Goal: Task Accomplishment & Management: Manage account settings

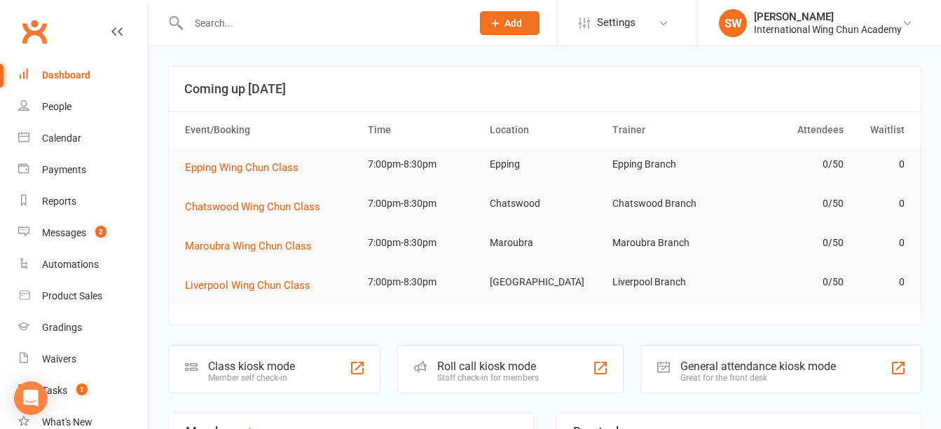
click at [266, 15] on input "text" at bounding box center [322, 23] width 277 height 20
paste input "[PERSON_NAME]"
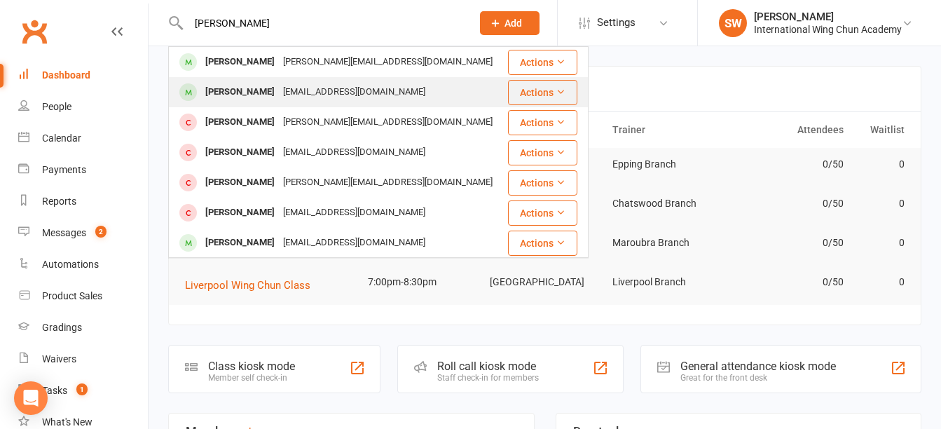
type input "[PERSON_NAME]"
click at [261, 94] on div "[PERSON_NAME]" at bounding box center [240, 92] width 78 height 20
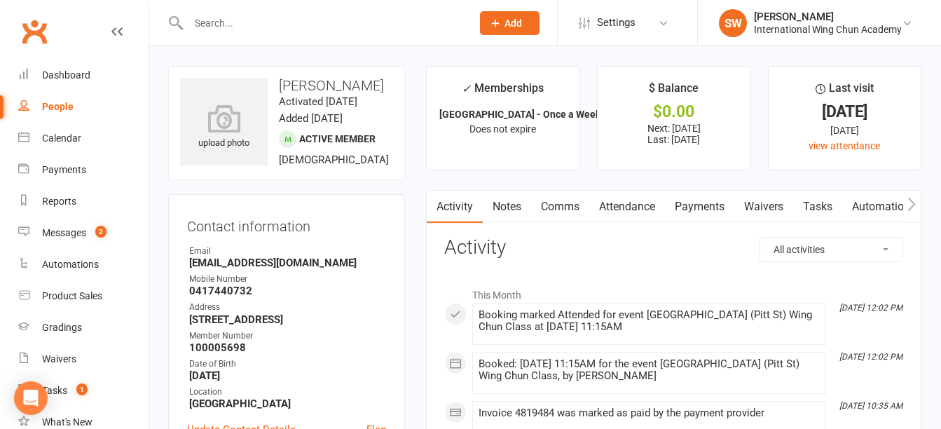
click at [509, 205] on link "Notes" at bounding box center [507, 207] width 48 height 32
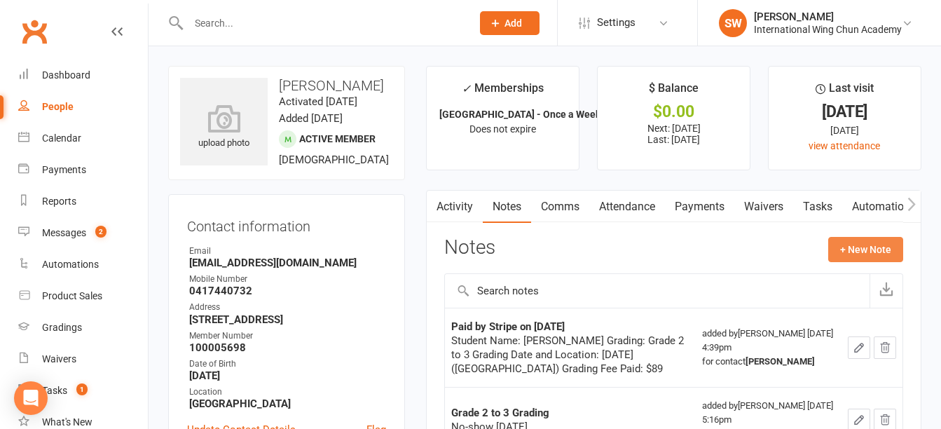
click at [892, 252] on button "+ New Note" at bounding box center [865, 249] width 75 height 25
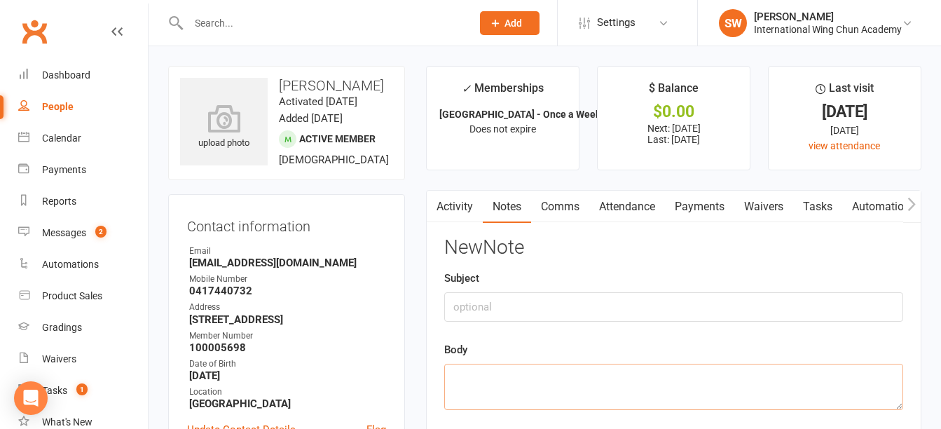
click at [643, 381] on textarea at bounding box center [673, 387] width 459 height 46
paste textarea "[EMAIL_ADDRESS][DOMAIN_NAME]"
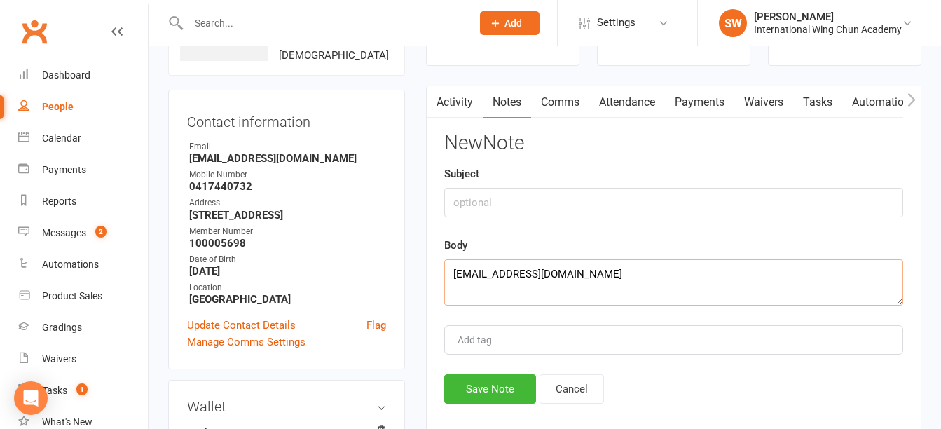
scroll to position [210, 0]
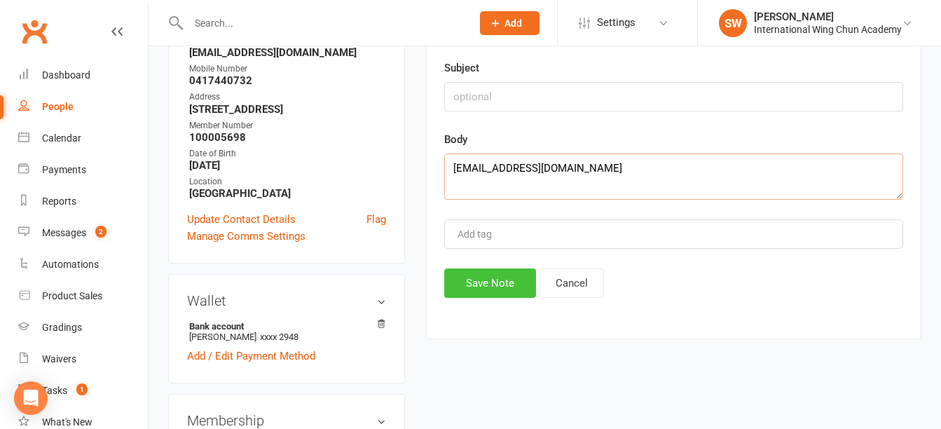
type textarea "[EMAIL_ADDRESS][DOMAIN_NAME]"
click at [467, 295] on button "Save Note" at bounding box center [490, 282] width 92 height 29
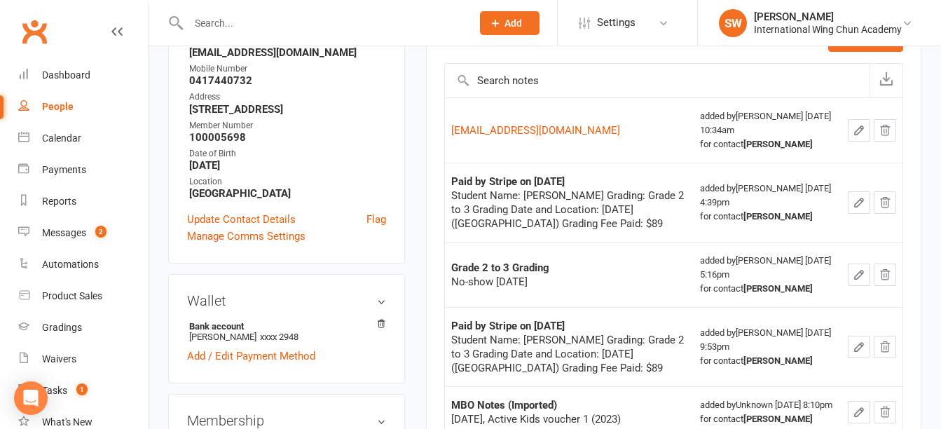
click at [268, 8] on div at bounding box center [315, 23] width 294 height 46
click at [273, 25] on input "text" at bounding box center [322, 23] width 277 height 20
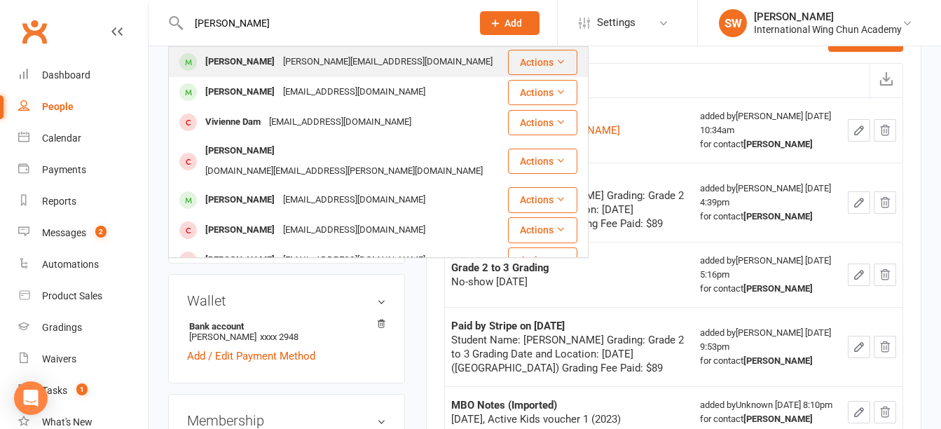
type input "[PERSON_NAME]"
click at [261, 70] on div "[PERSON_NAME]" at bounding box center [240, 62] width 78 height 20
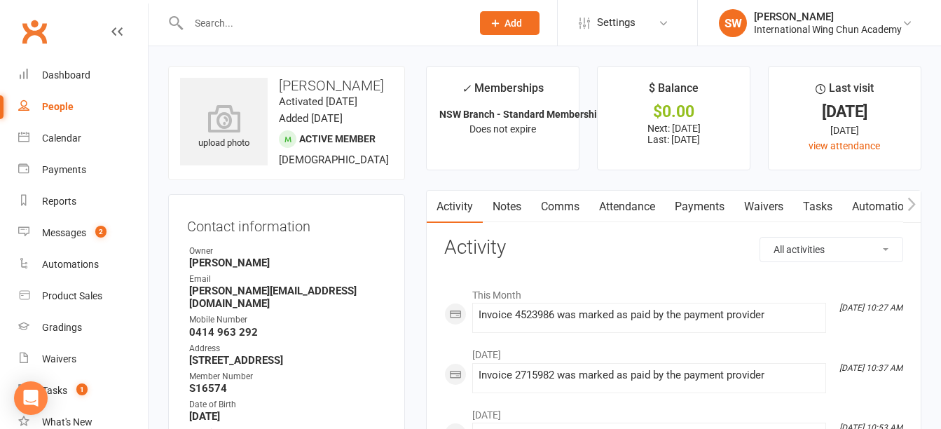
click at [405, 278] on div "Contact information Owner [PERSON_NAME] Email [PERSON_NAME][EMAIL_ADDRESS][DOMA…" at bounding box center [286, 354] width 237 height 320
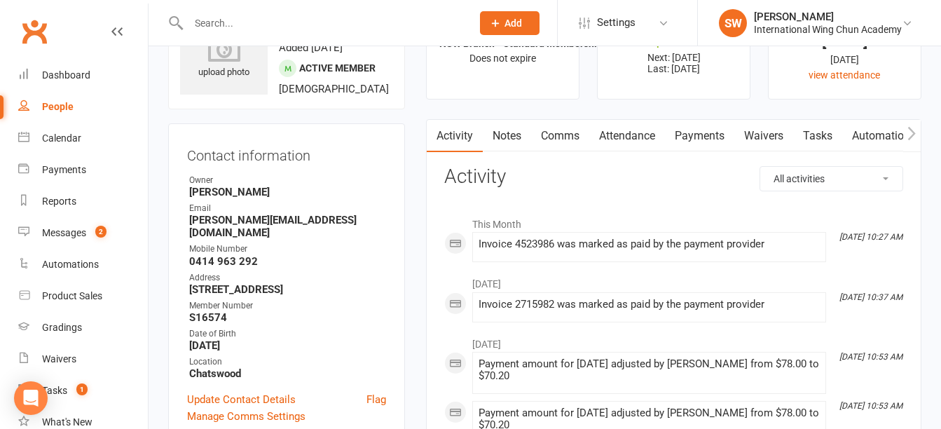
scroll to position [70, 0]
click at [716, 130] on link "Payments" at bounding box center [699, 136] width 69 height 32
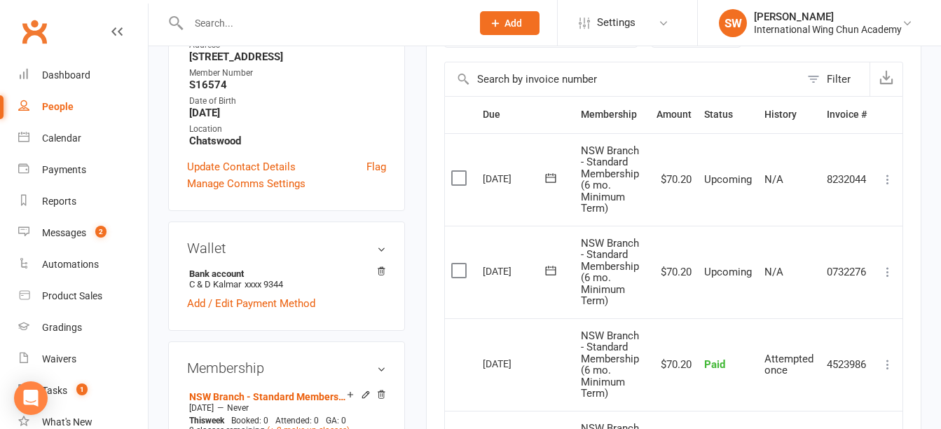
scroll to position [280, 0]
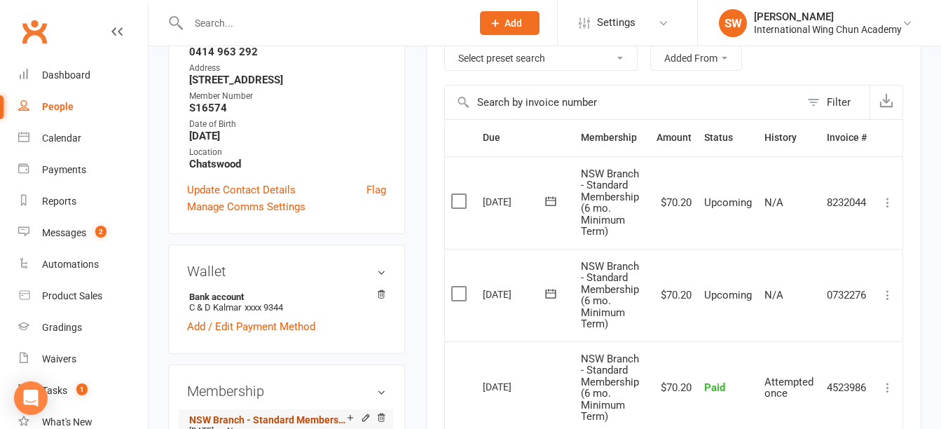
click at [275, 414] on link "NSW Branch - Standard Membership (6 mo. Minimum Term)" at bounding box center [268, 419] width 158 height 11
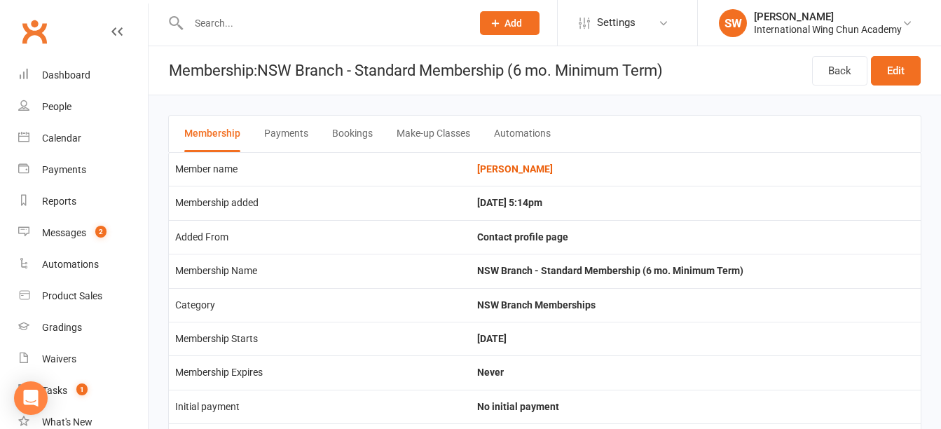
click at [284, 128] on button "Payments" at bounding box center [286, 134] width 44 height 36
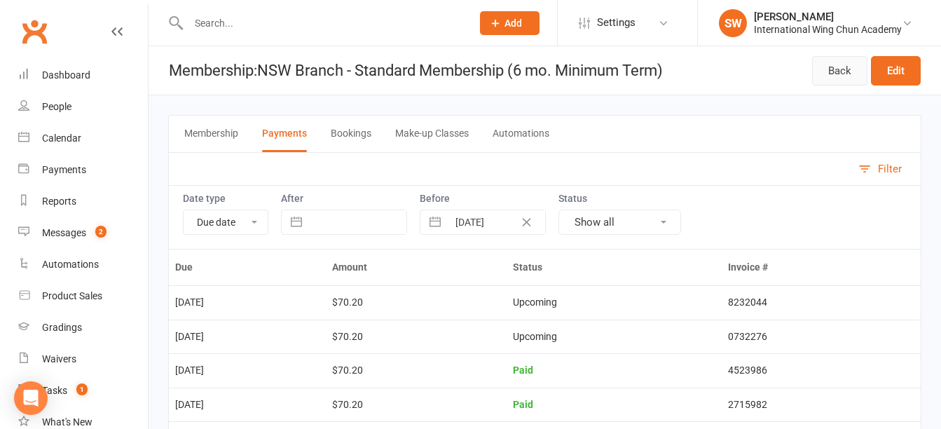
click at [822, 69] on link "Back" at bounding box center [839, 70] width 55 height 29
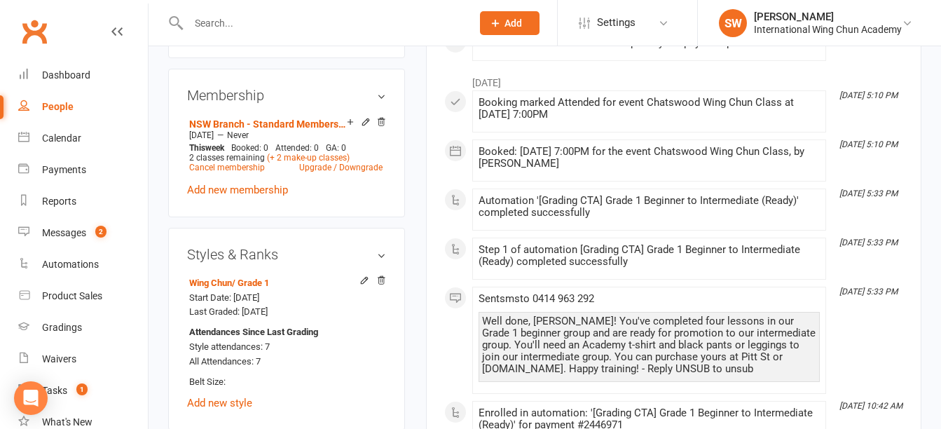
scroll to position [701, 0]
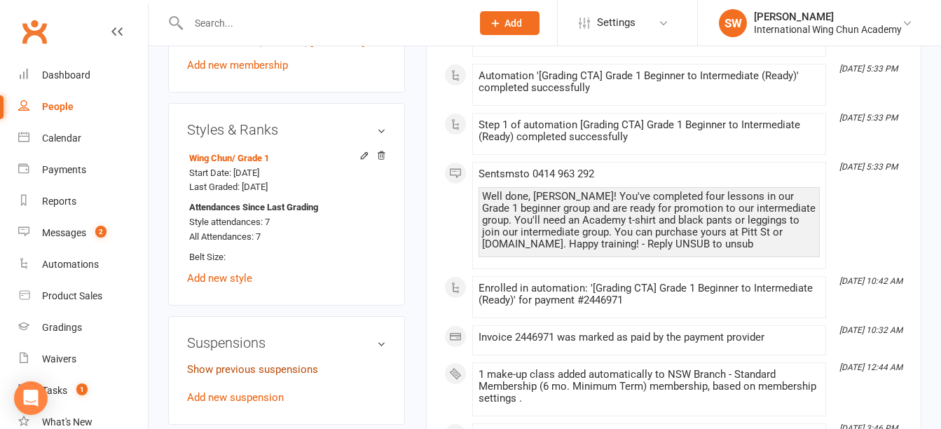
click at [291, 363] on link "Show previous suspensions" at bounding box center [252, 369] width 131 height 13
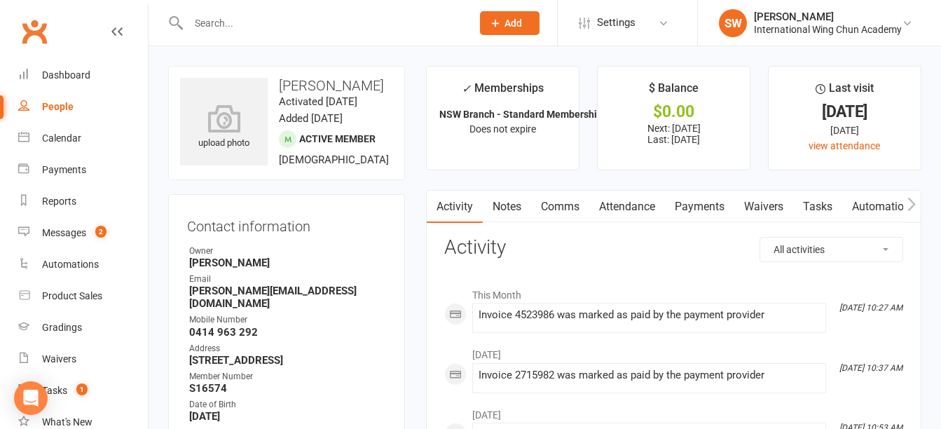
scroll to position [70, 0]
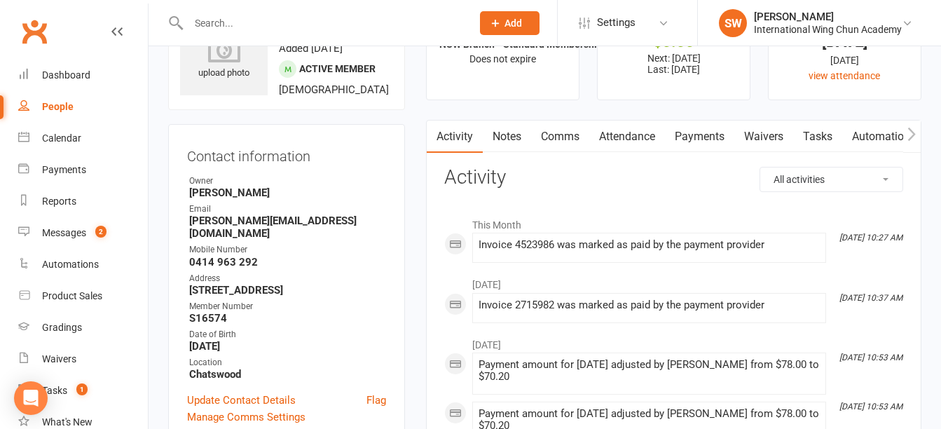
click at [700, 132] on link "Payments" at bounding box center [699, 136] width 69 height 32
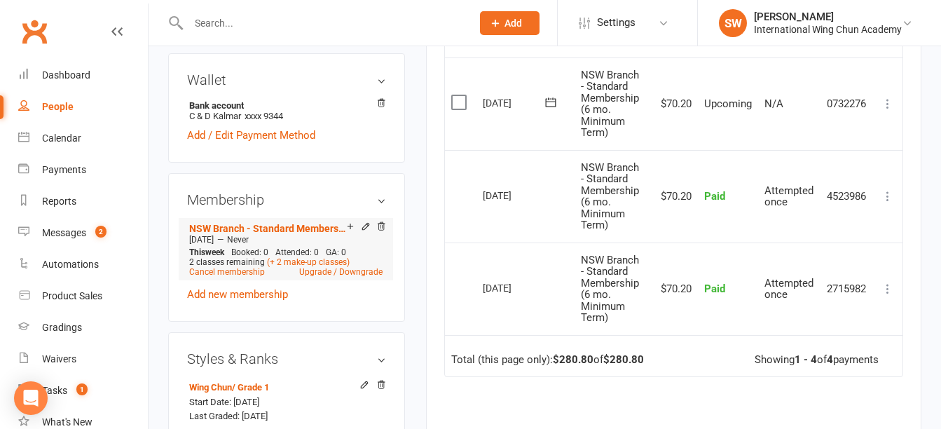
scroll to position [490, 0]
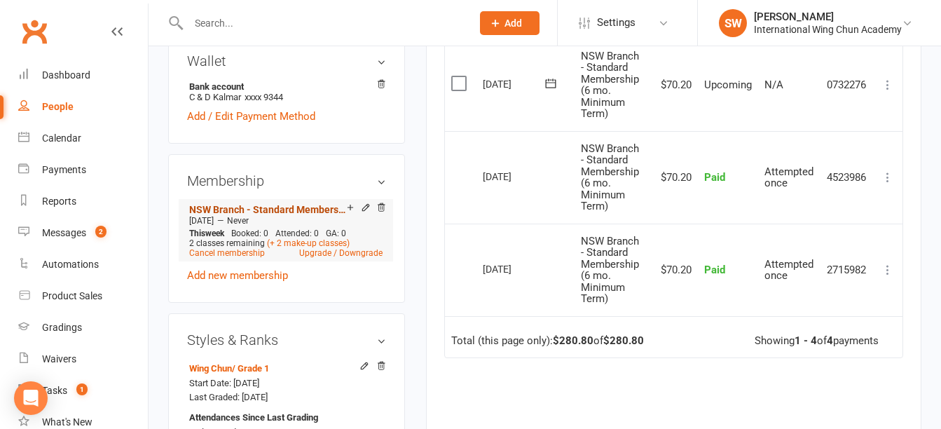
click at [292, 204] on link "NSW Branch - Standard Membership (6 mo. Minimum Term)" at bounding box center [268, 209] width 158 height 11
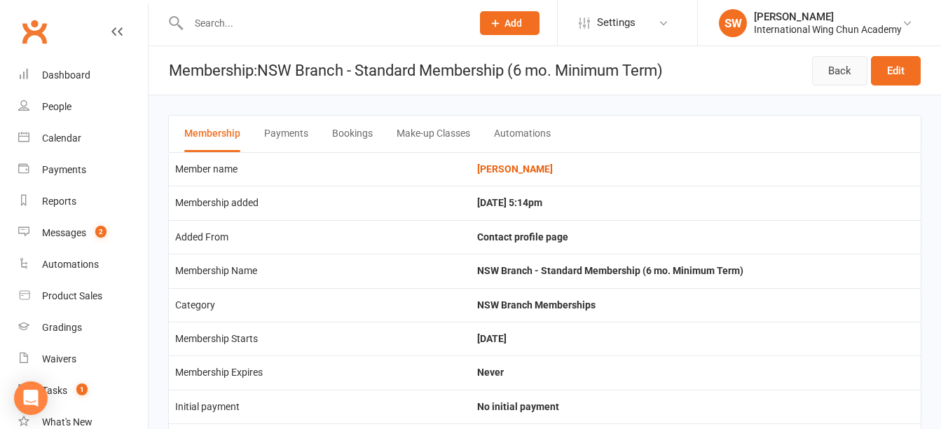
click at [830, 67] on link "Back" at bounding box center [839, 70] width 55 height 29
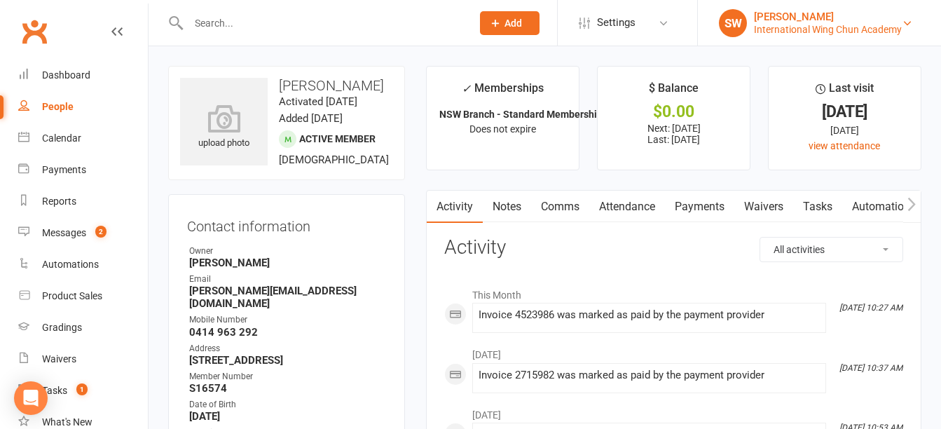
click at [823, 18] on div "[PERSON_NAME]" at bounding box center [828, 17] width 148 height 13
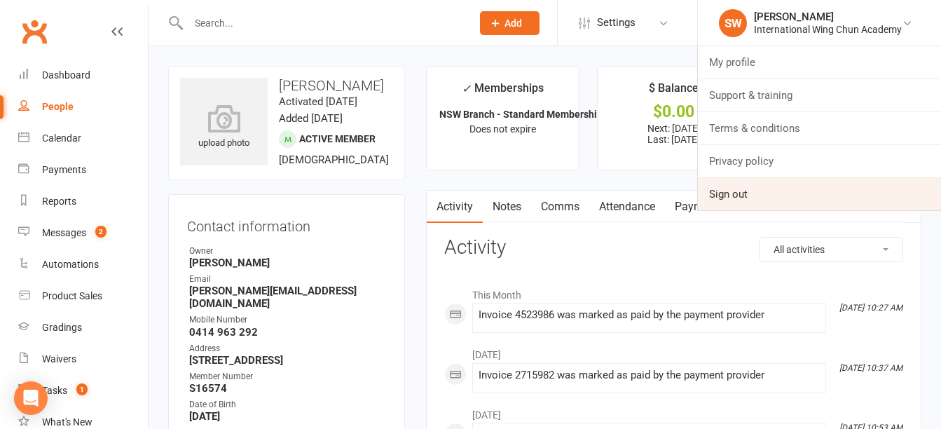
click at [756, 198] on link "Sign out" at bounding box center [819, 194] width 243 height 32
